Goal: Transaction & Acquisition: Purchase product/service

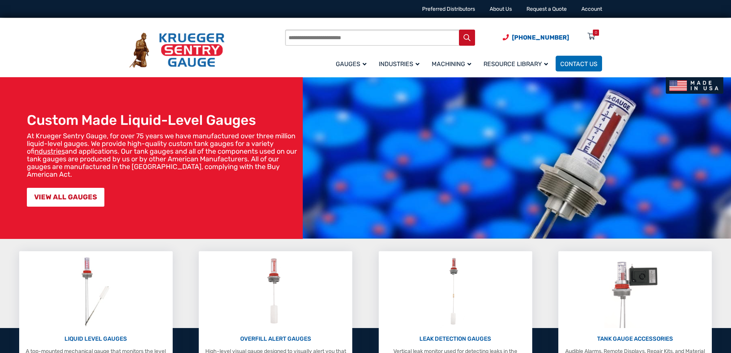
scroll to position [77, 0]
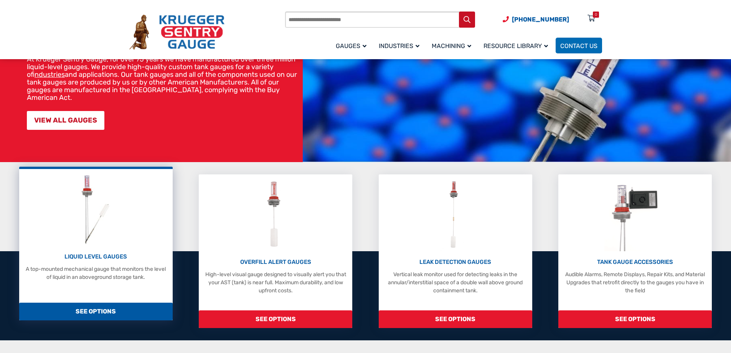
click at [83, 311] on span "SEE OPTIONS" at bounding box center [96, 312] width 154 height 18
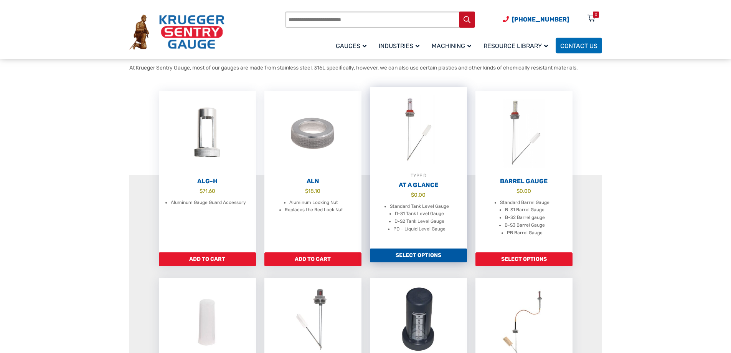
scroll to position [192, 0]
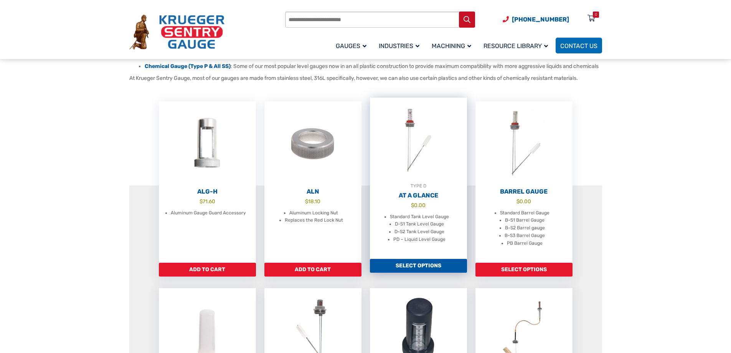
click at [411, 273] on link "Select options" at bounding box center [418, 266] width 97 height 14
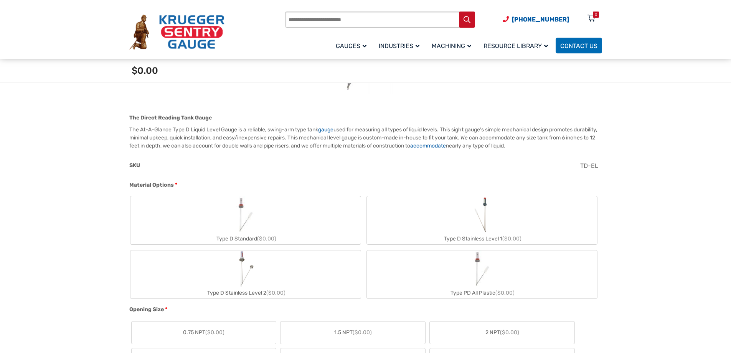
scroll to position [192, 0]
click at [250, 215] on img "Type D Standard" at bounding box center [245, 213] width 37 height 37
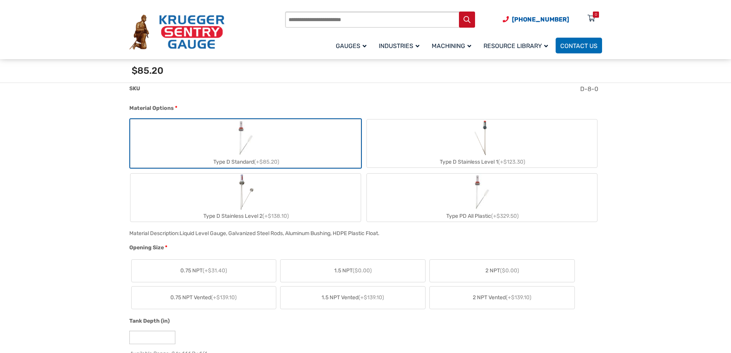
scroll to position [269, 0]
click at [494, 272] on span "2 NPT ($0.00)" at bounding box center [503, 270] width 34 height 8
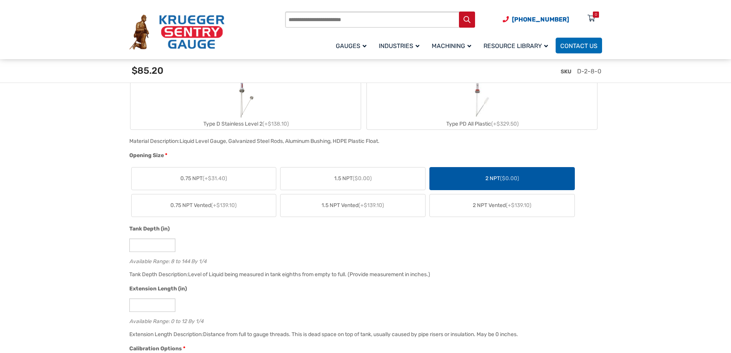
scroll to position [422, 0]
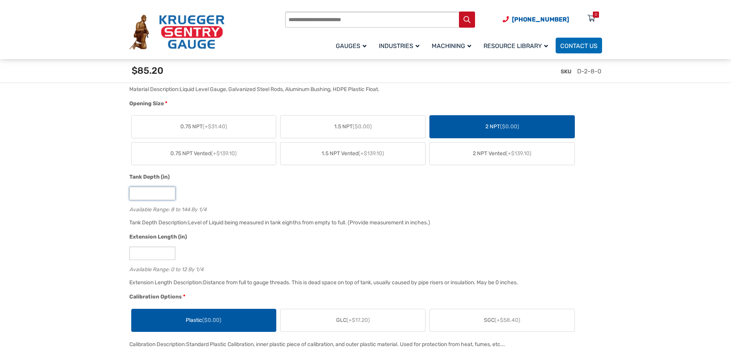
click at [146, 197] on input "*" at bounding box center [152, 193] width 46 height 13
click at [169, 195] on input "*" at bounding box center [152, 193] width 46 height 13
click at [170, 192] on input "*" at bounding box center [152, 193] width 46 height 13
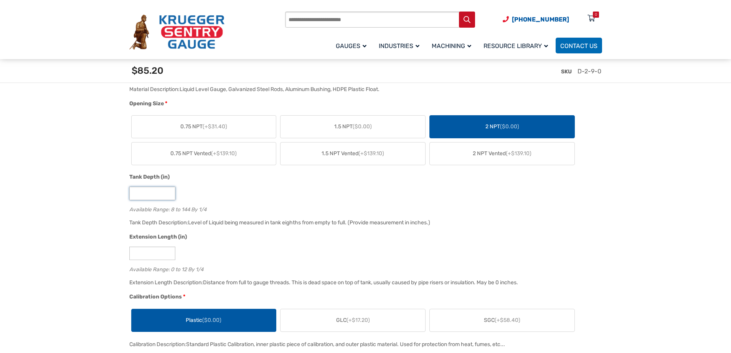
click at [170, 192] on input "**" at bounding box center [152, 193] width 46 height 13
click at [168, 194] on input "*" at bounding box center [152, 193] width 46 height 13
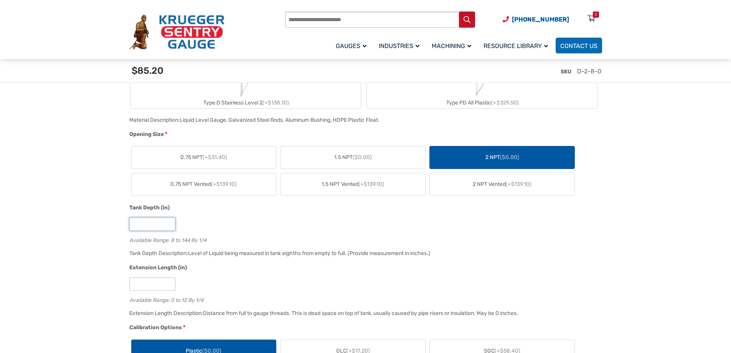
scroll to position [384, 0]
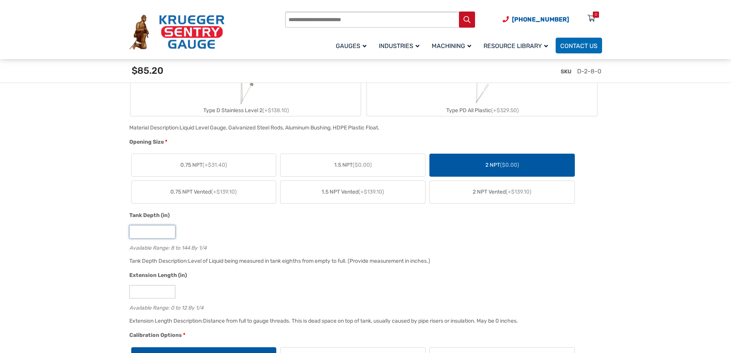
click at [168, 229] on input "*" at bounding box center [152, 231] width 46 height 13
click at [169, 233] on input "*" at bounding box center [152, 231] width 46 height 13
click at [169, 230] on input "*" at bounding box center [152, 231] width 46 height 13
click at [169, 233] on input "*" at bounding box center [152, 231] width 46 height 13
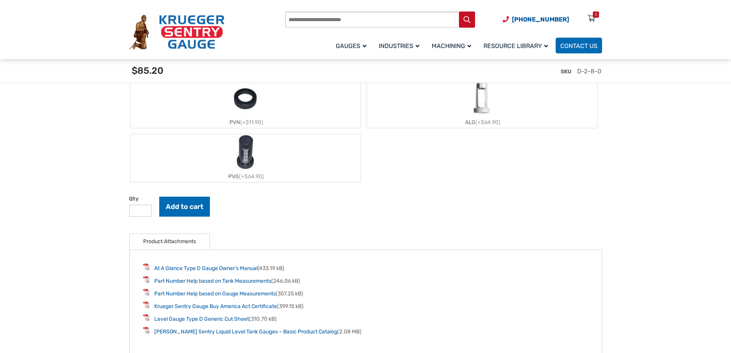
scroll to position [998, 0]
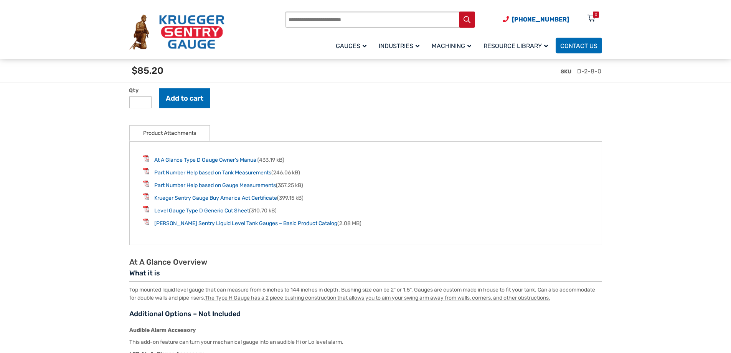
click at [192, 176] on link "Part Number Help based on Tank Measurements" at bounding box center [212, 172] width 117 height 7
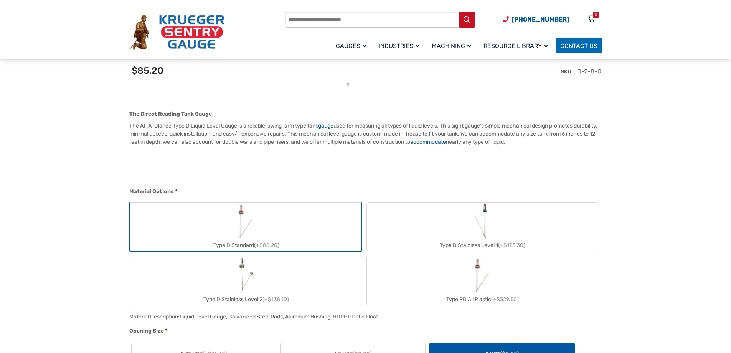
scroll to position [346, 0]
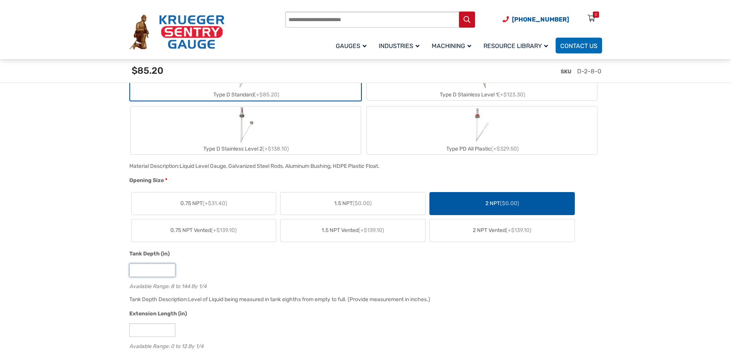
click at [154, 271] on input "*" at bounding box center [152, 269] width 46 height 13
type input "**"
click at [253, 265] on div "**" at bounding box center [363, 269] width 469 height 13
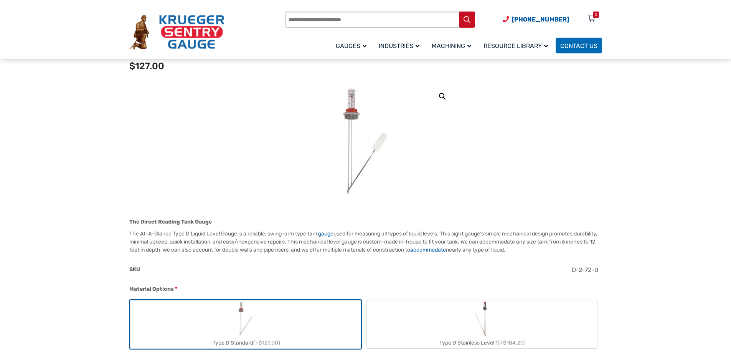
scroll to position [0, 0]
